Goal: Book appointment/travel/reservation

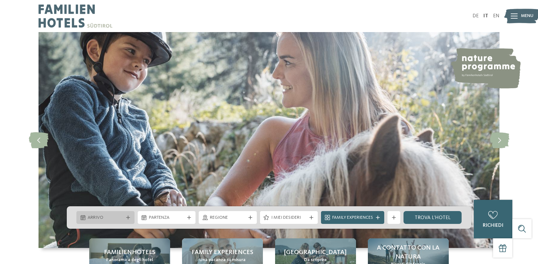
drag, startPoint x: 0, startPoint y: 0, endPoint x: 106, endPoint y: 217, distance: 241.5
click at [106, 217] on span "Arrivo" at bounding box center [106, 218] width 36 height 6
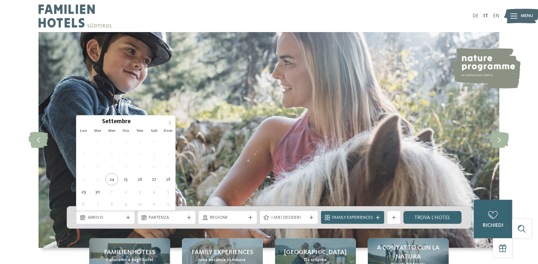
click at [169, 121] on icon at bounding box center [169, 123] width 4 height 4
type div "29.10.2025"
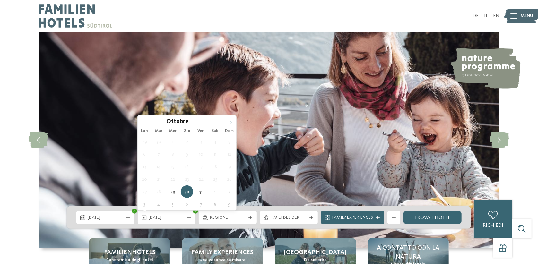
click at [229, 121] on icon at bounding box center [230, 123] width 4 height 4
type div "[DATE]"
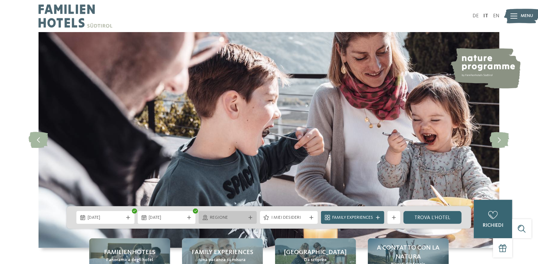
click at [232, 216] on span "Regione" at bounding box center [228, 218] width 36 height 6
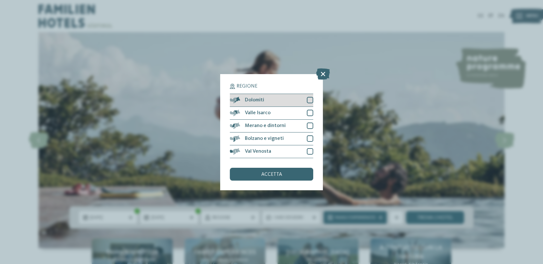
click at [308, 101] on div at bounding box center [310, 100] width 6 height 6
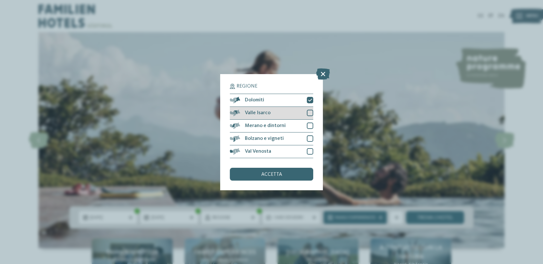
click at [309, 112] on div at bounding box center [310, 113] width 6 height 6
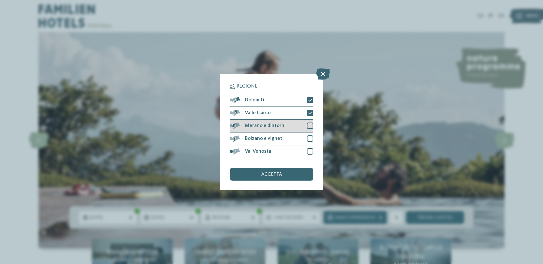
click at [310, 124] on div at bounding box center [310, 126] width 6 height 6
click at [311, 138] on div at bounding box center [310, 138] width 6 height 6
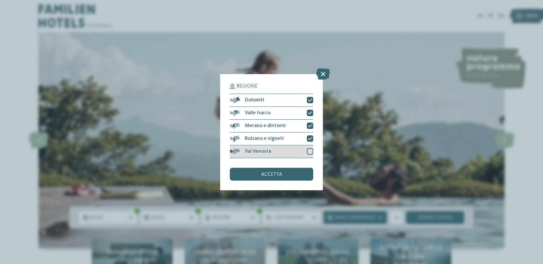
click at [310, 154] on div at bounding box center [310, 151] width 6 height 6
click at [275, 174] on span "accetta" at bounding box center [271, 174] width 21 height 5
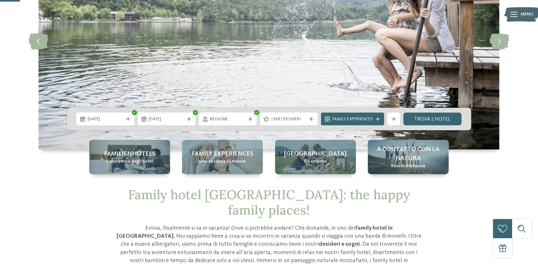
scroll to position [102, 0]
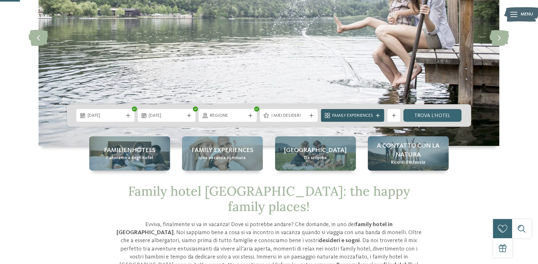
click at [363, 115] on span "Family Experiences" at bounding box center [352, 116] width 41 height 6
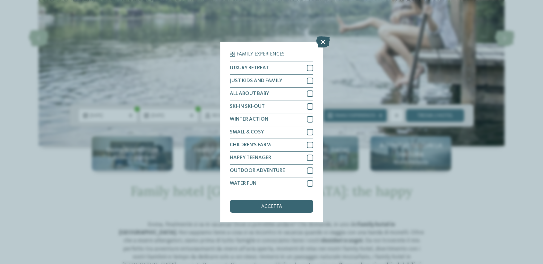
click at [322, 42] on icon at bounding box center [323, 41] width 14 height 11
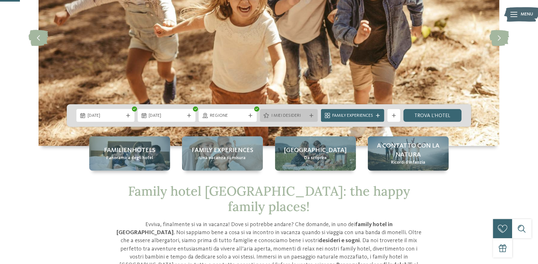
click at [285, 118] on span "I miei desideri" at bounding box center [289, 116] width 36 height 6
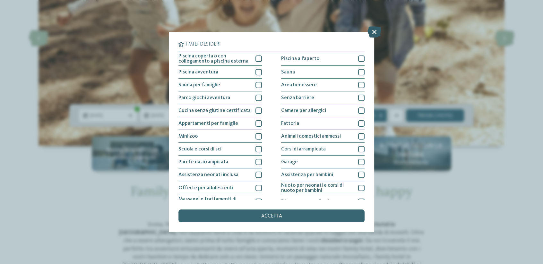
click at [373, 32] on icon at bounding box center [374, 31] width 14 height 11
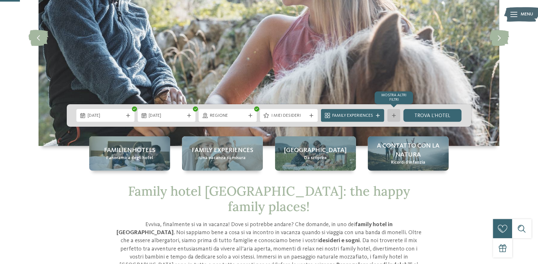
click at [393, 114] on icon at bounding box center [394, 116] width 4 height 4
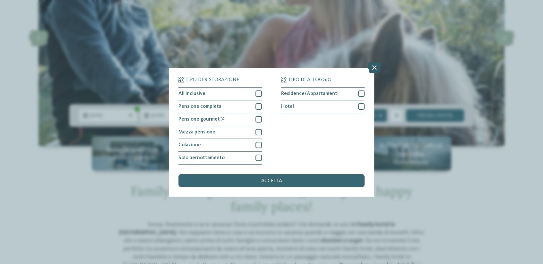
click at [373, 71] on icon at bounding box center [374, 67] width 14 height 11
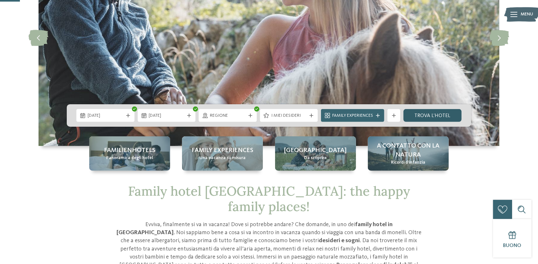
click at [425, 113] on link "trova l’hotel" at bounding box center [432, 115] width 58 height 13
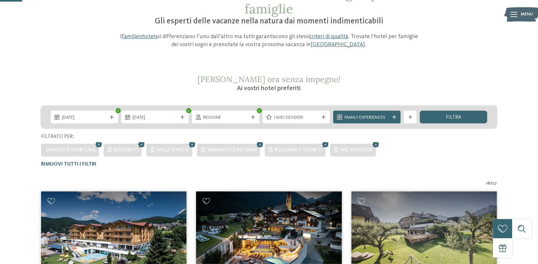
scroll to position [52, 0]
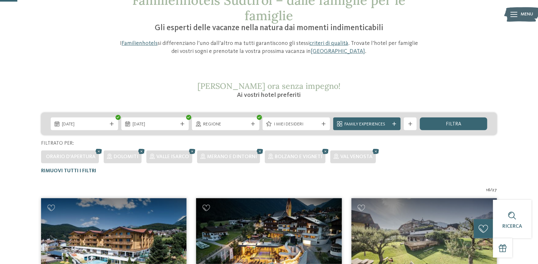
click at [491, 189] on span "/" at bounding box center [491, 190] width 2 height 6
